Goal: Information Seeking & Learning: Learn about a topic

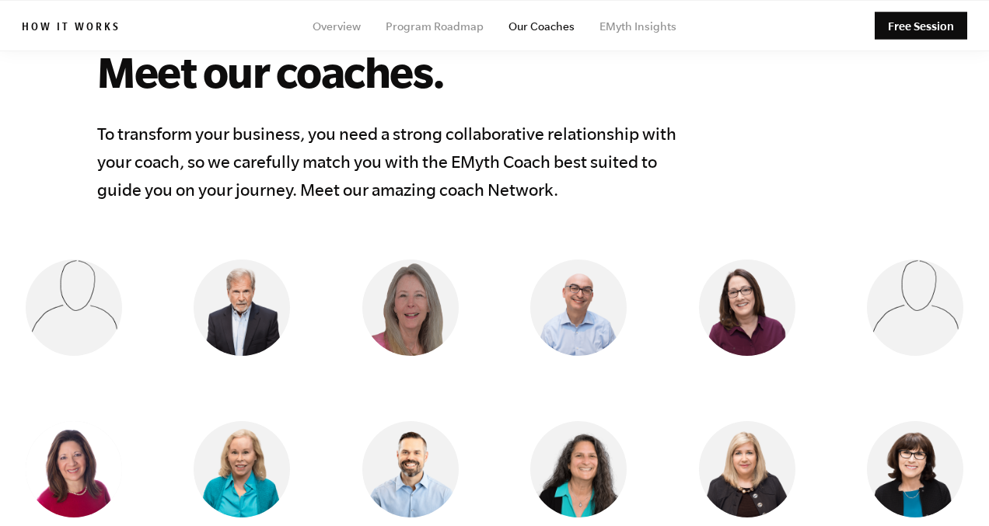
scroll to position [1201, 0]
